Goal: Information Seeking & Learning: Learn about a topic

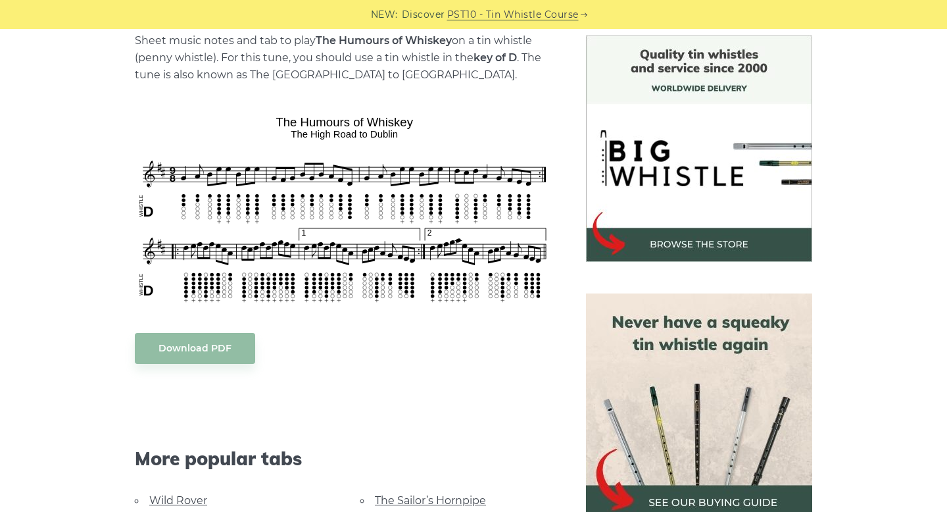
scroll to position [347, 0]
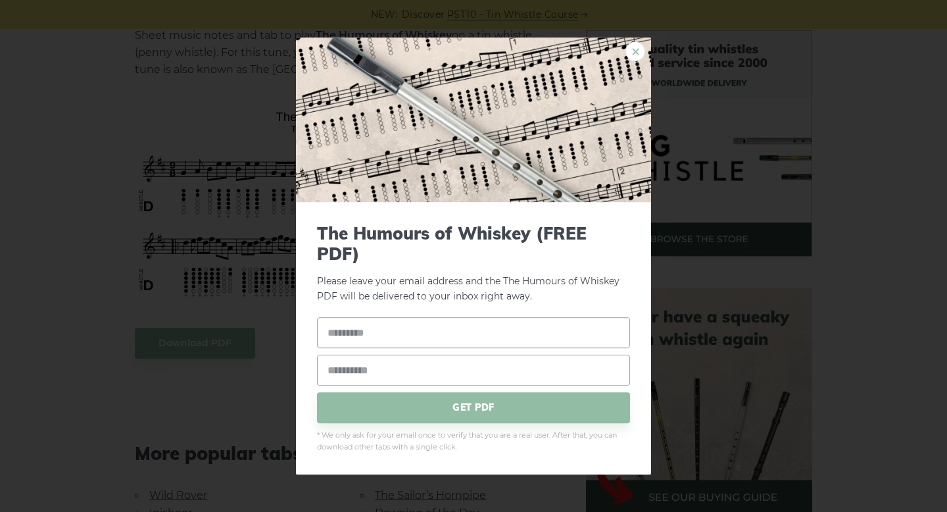
click at [633, 48] on link "×" at bounding box center [636, 51] width 20 height 20
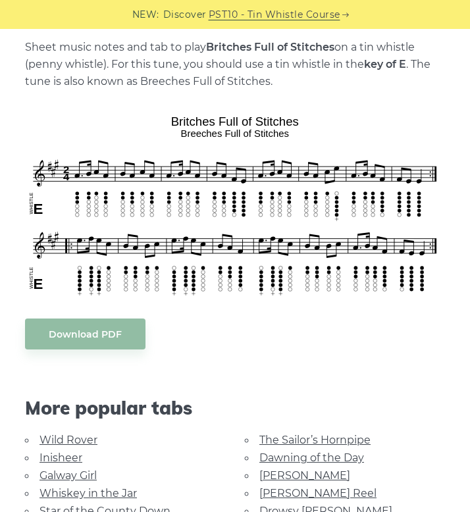
scroll to position [287, 0]
